Goal: Task Accomplishment & Management: Manage account settings

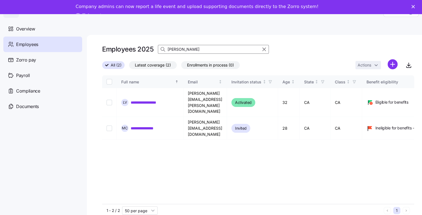
drag, startPoint x: 190, startPoint y: 48, endPoint x: 165, endPoint y: 48, distance: 25.3
click at [165, 48] on div "[PERSON_NAME]" at bounding box center [213, 49] width 111 height 9
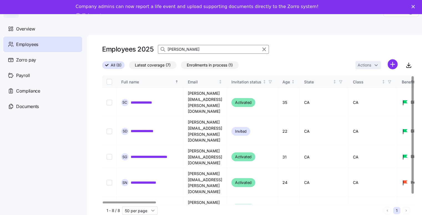
type input "[PERSON_NAME]"
checkbox input "true"
click at [368, 66] on html "**********" at bounding box center [211, 113] width 422 height 226
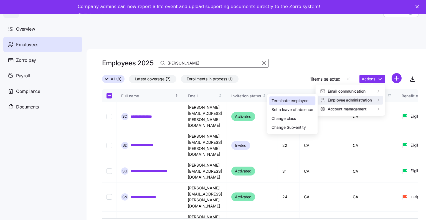
click at [294, 101] on div "Terminate employee" at bounding box center [290, 101] width 37 height 6
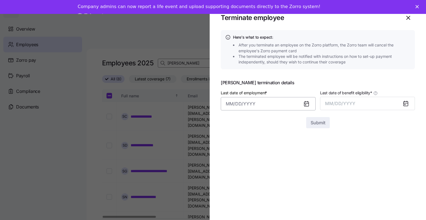
click at [250, 105] on input "Last date of employment *" at bounding box center [268, 103] width 95 height 13
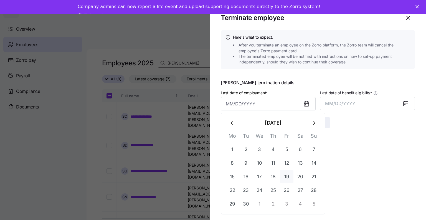
click at [288, 175] on button "19" at bounding box center [286, 176] width 13 height 13
type input "[DATE]"
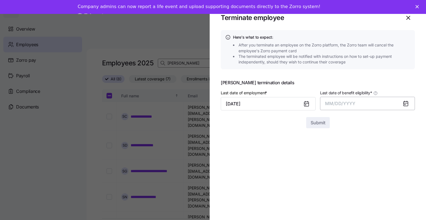
click at [343, 104] on span "MM/DD/YYYY" at bounding box center [340, 103] width 30 height 6
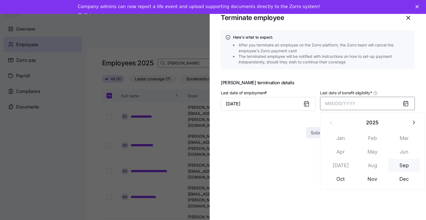
click at [405, 164] on button "Sep" at bounding box center [405, 164] width 32 height 13
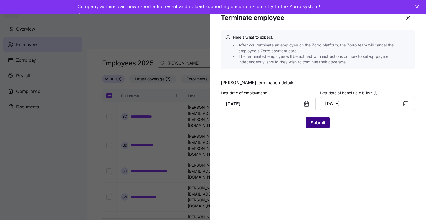
click at [323, 122] on span "Submit" at bounding box center [318, 122] width 15 height 7
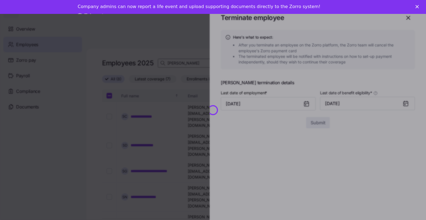
checkbox input "false"
